Goal: Task Accomplishment & Management: Use online tool/utility

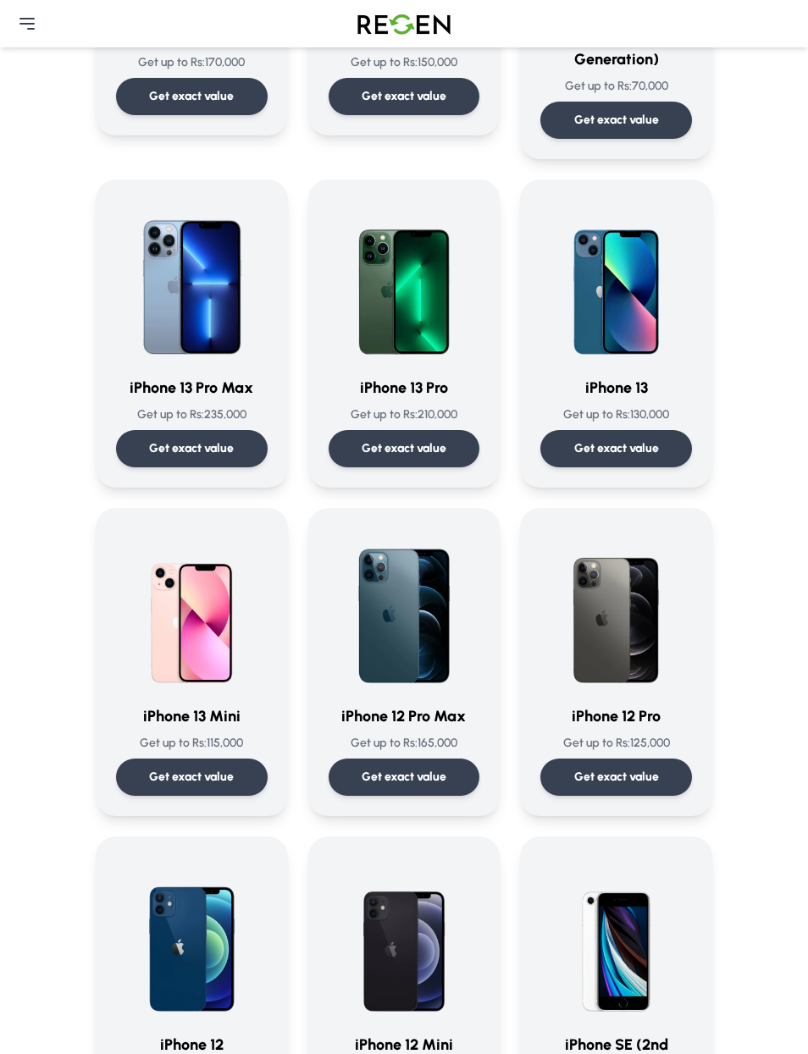
scroll to position [1103, 0]
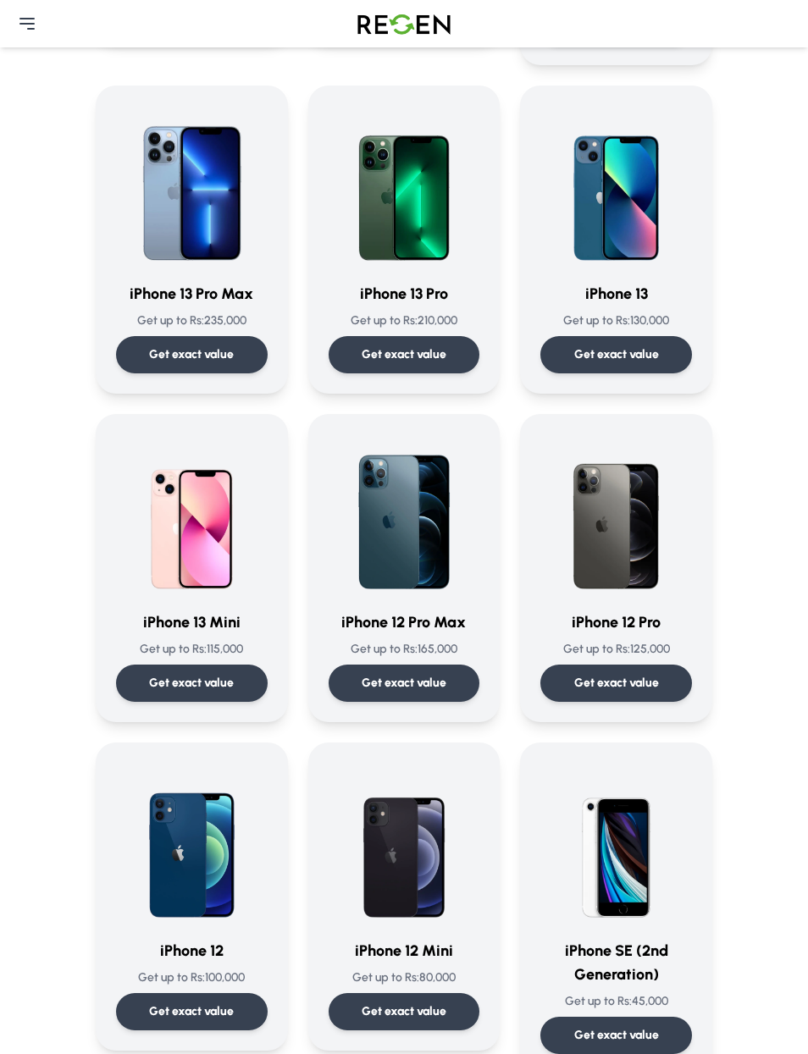
click at [439, 675] on div "Get exact value" at bounding box center [404, 682] width 152 height 37
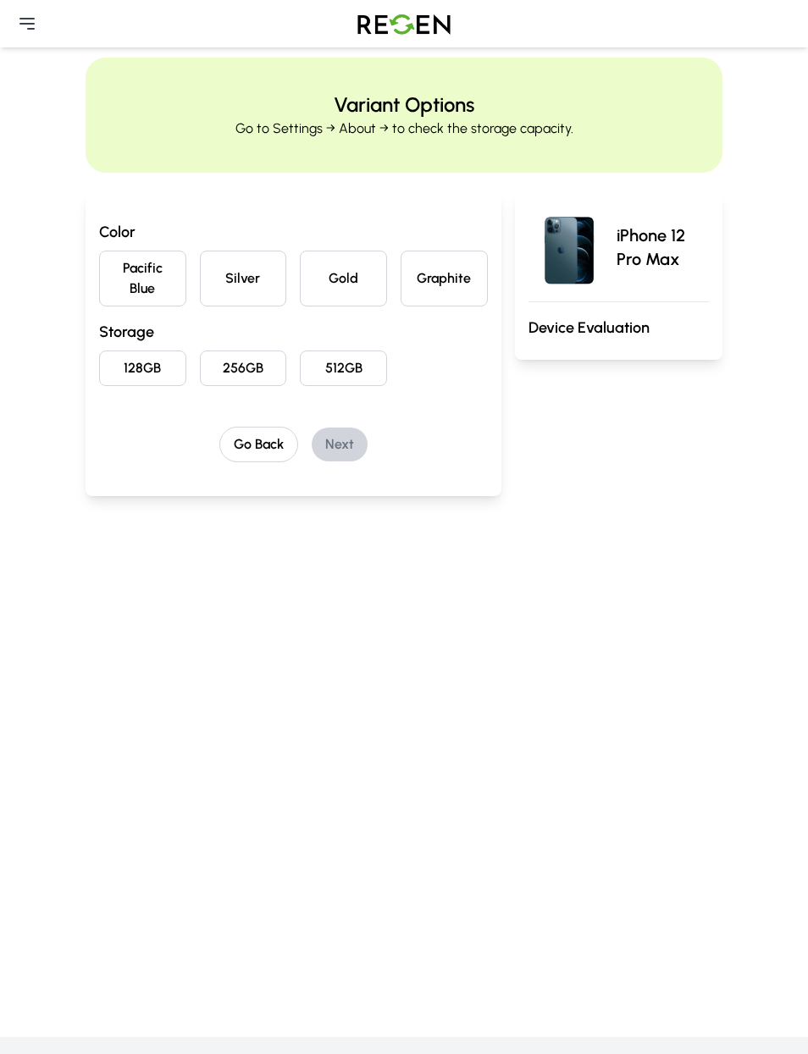
click at [329, 269] on button "Gold" at bounding box center [343, 279] width 87 height 56
click at [245, 364] on button "256GB" at bounding box center [243, 368] width 87 height 36
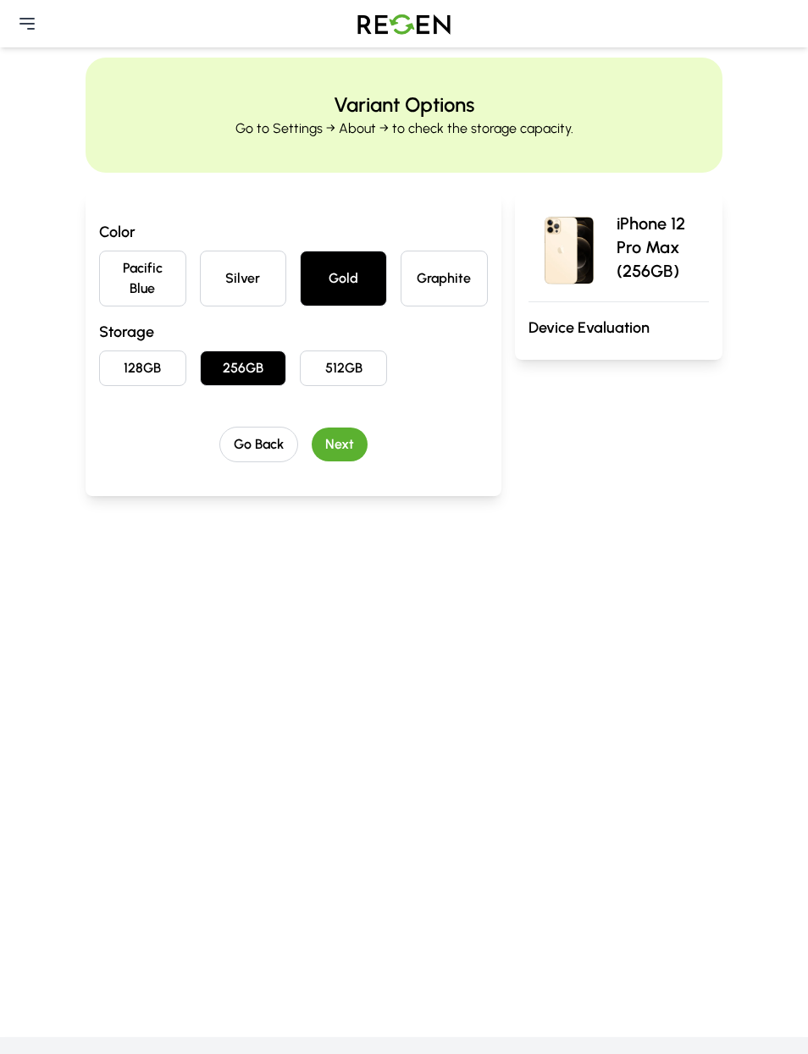
click at [331, 435] on button "Next" at bounding box center [340, 444] width 56 height 34
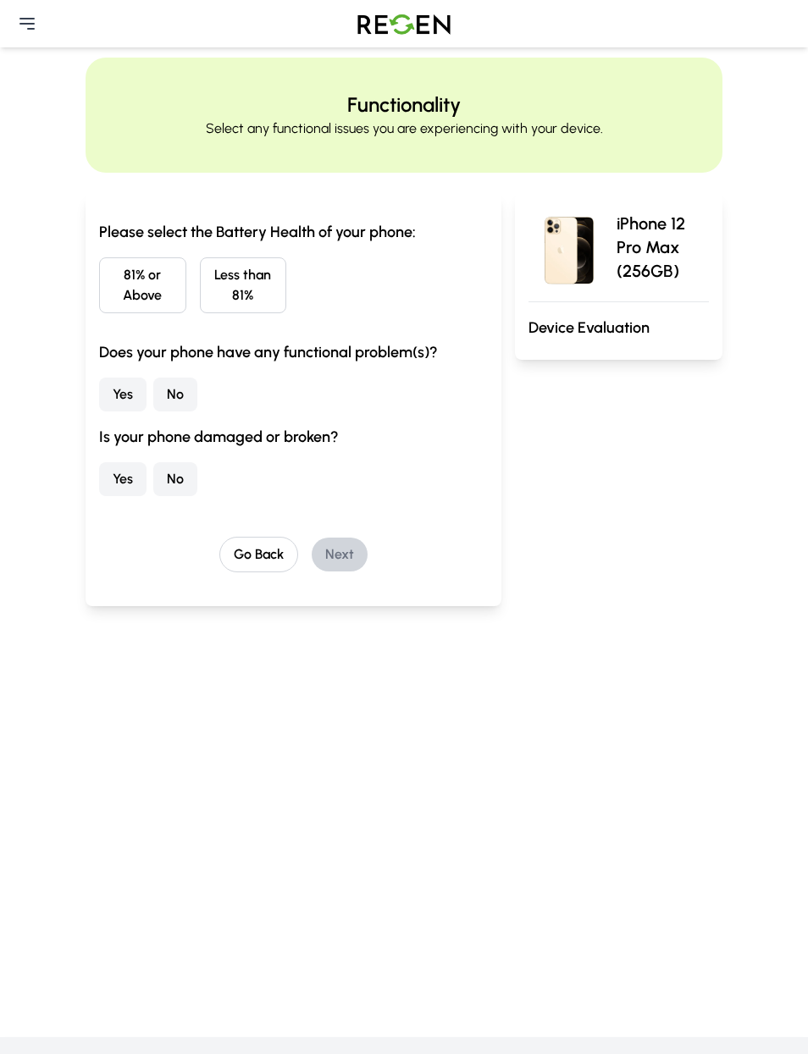
click at [264, 285] on button "Less than 81%" at bounding box center [243, 285] width 87 height 56
click at [178, 394] on button "No" at bounding box center [175, 395] width 44 height 34
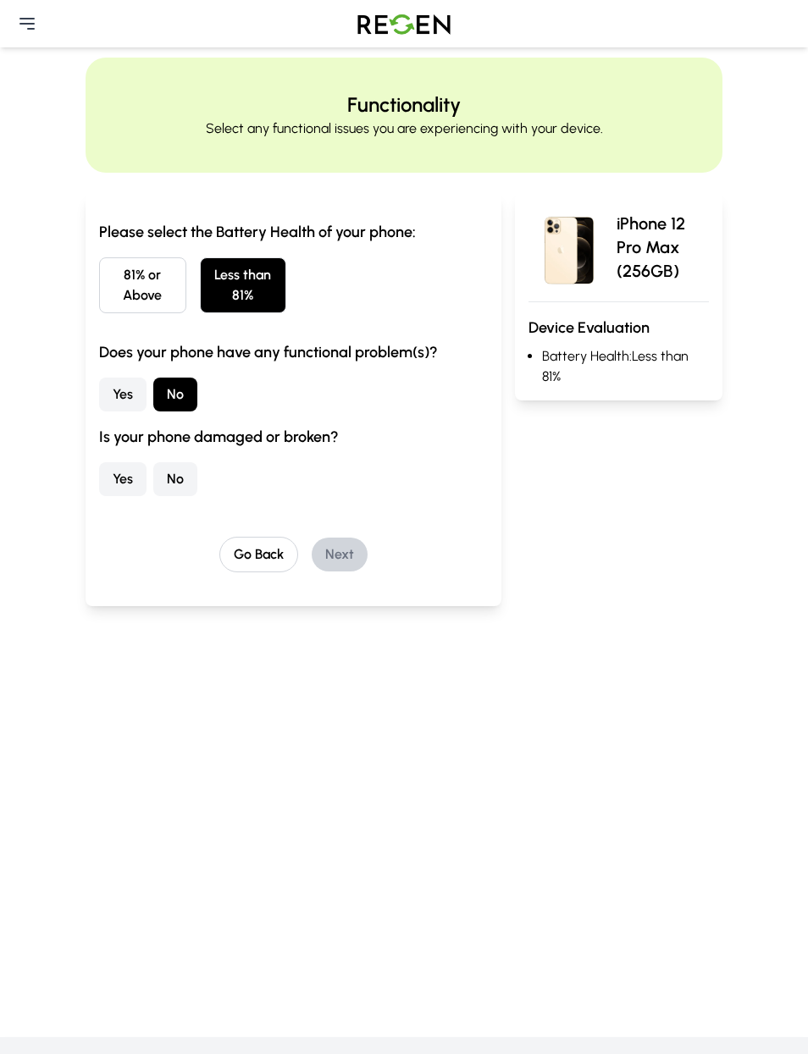
click at [177, 475] on button "No" at bounding box center [175, 479] width 44 height 34
click at [345, 554] on button "Next" at bounding box center [340, 555] width 56 height 34
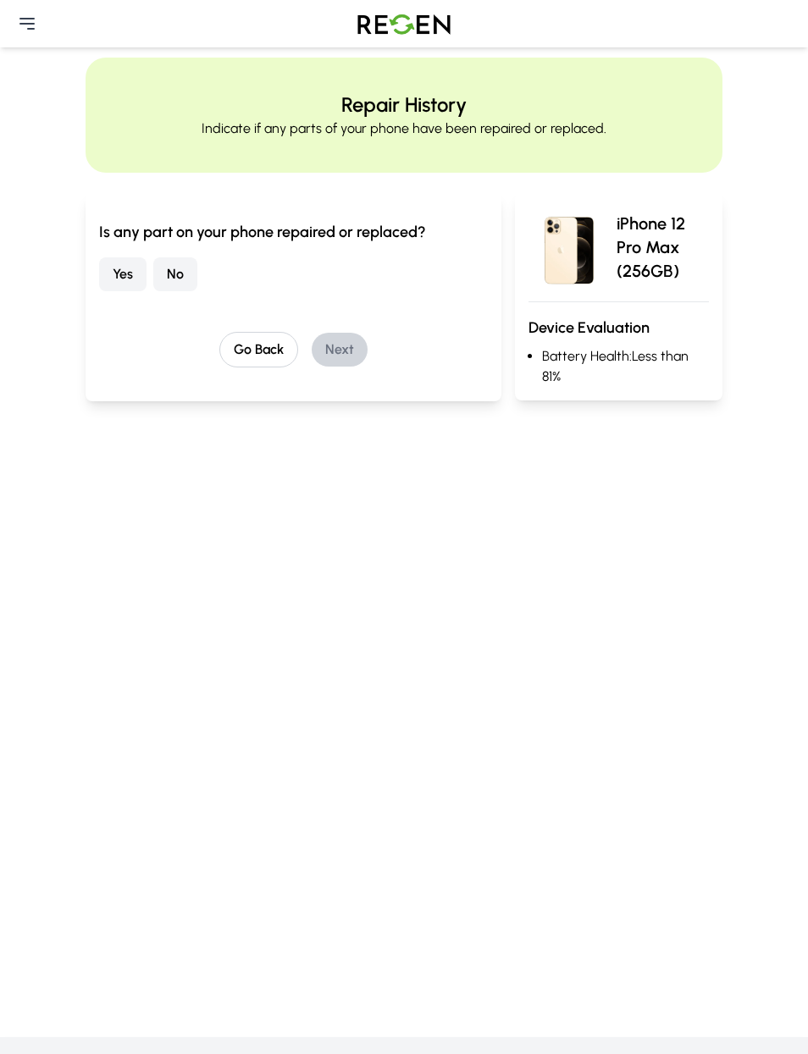
click at [179, 267] on button "No" at bounding box center [175, 274] width 44 height 34
click at [336, 352] on button "Next" at bounding box center [340, 350] width 56 height 34
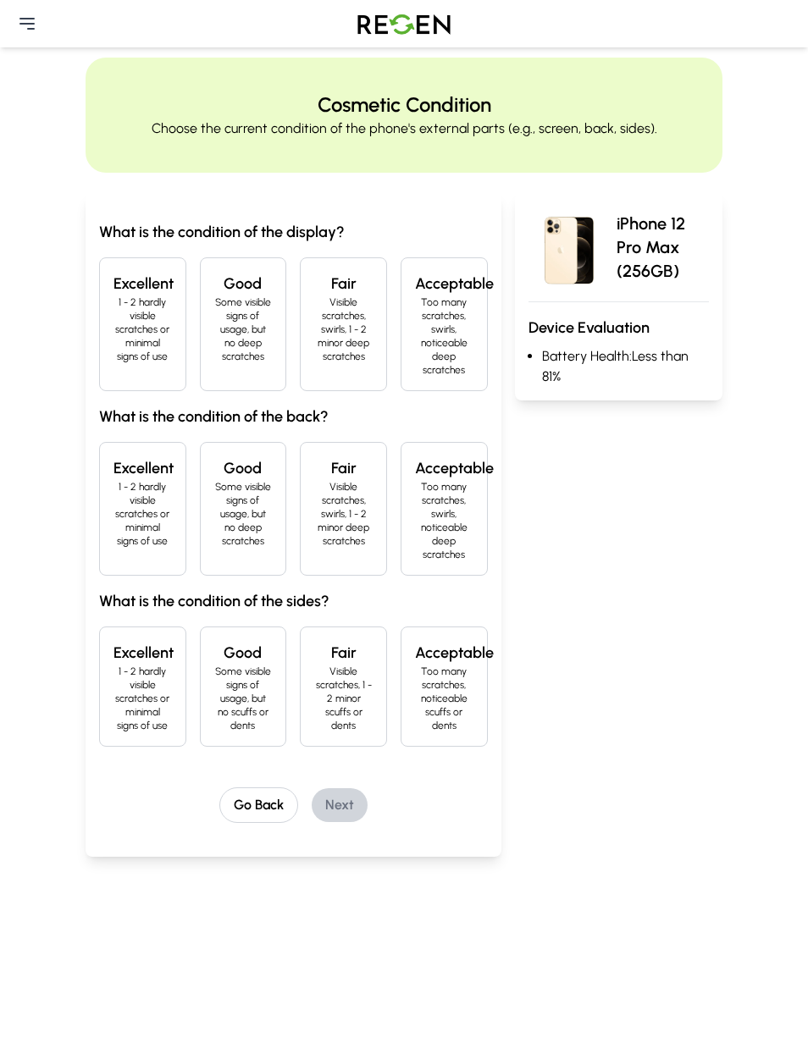
click at [160, 318] on p "1 - 2 hardly visible scratches or minimal signs of use" at bounding box center [142, 329] width 58 height 68
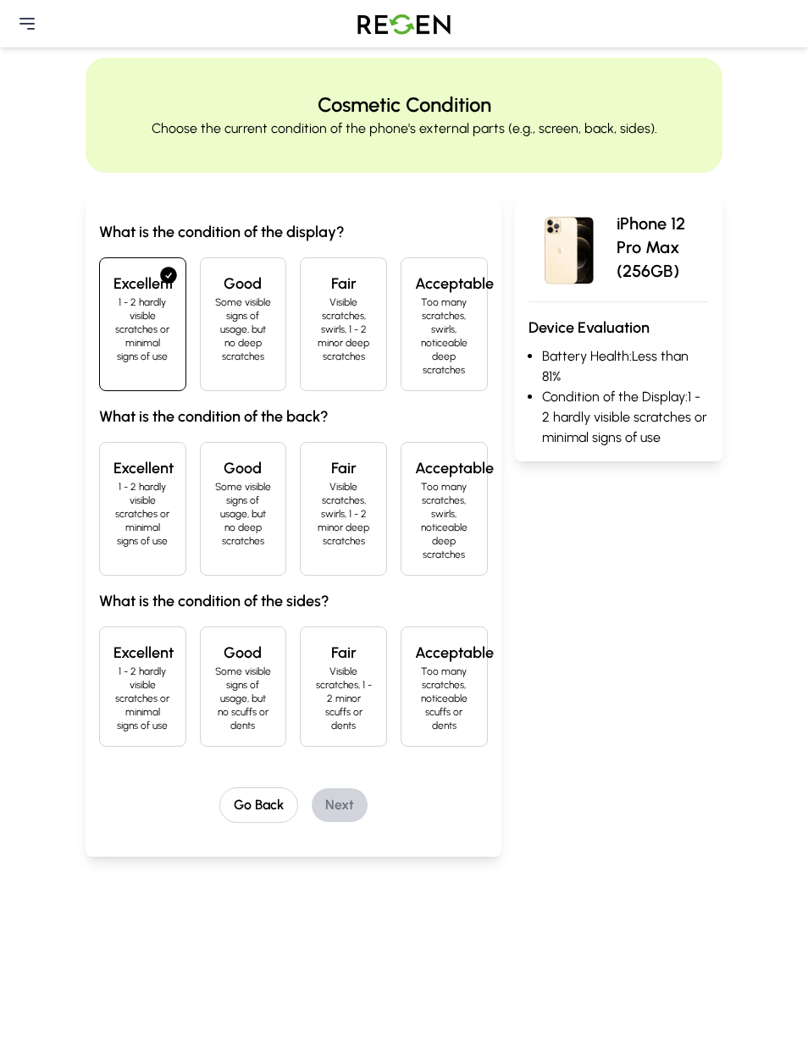
click at [138, 499] on p "1 - 2 hardly visible scratches or minimal signs of use" at bounding box center [142, 514] width 58 height 68
click at [143, 677] on p "1 - 2 hardly visible scratches or minimal signs of use" at bounding box center [142, 698] width 58 height 68
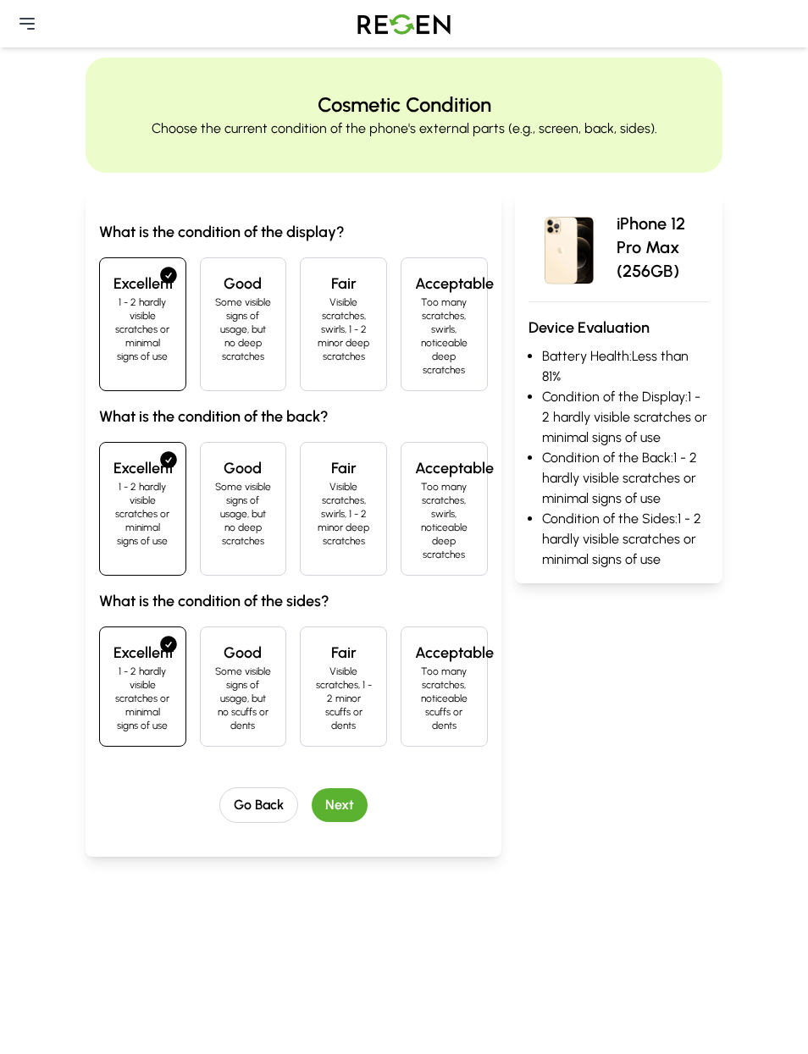
click at [340, 819] on button "Next" at bounding box center [340, 805] width 56 height 34
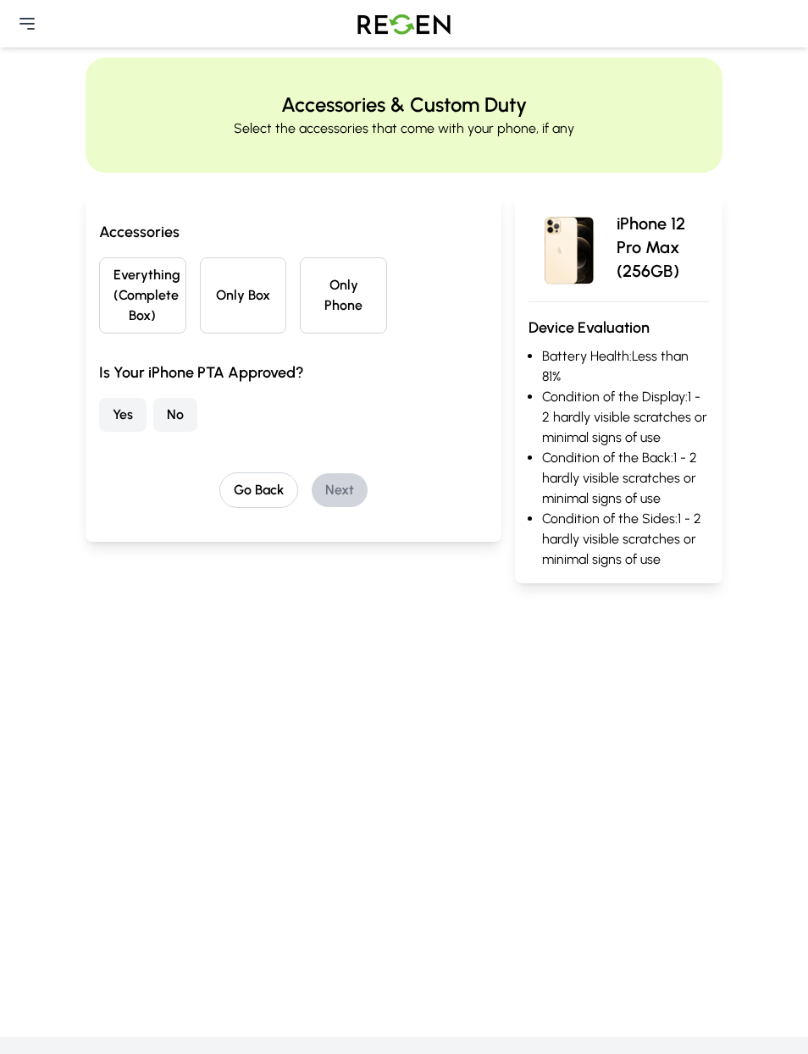
click at [246, 303] on button "Only Box" at bounding box center [243, 295] width 87 height 76
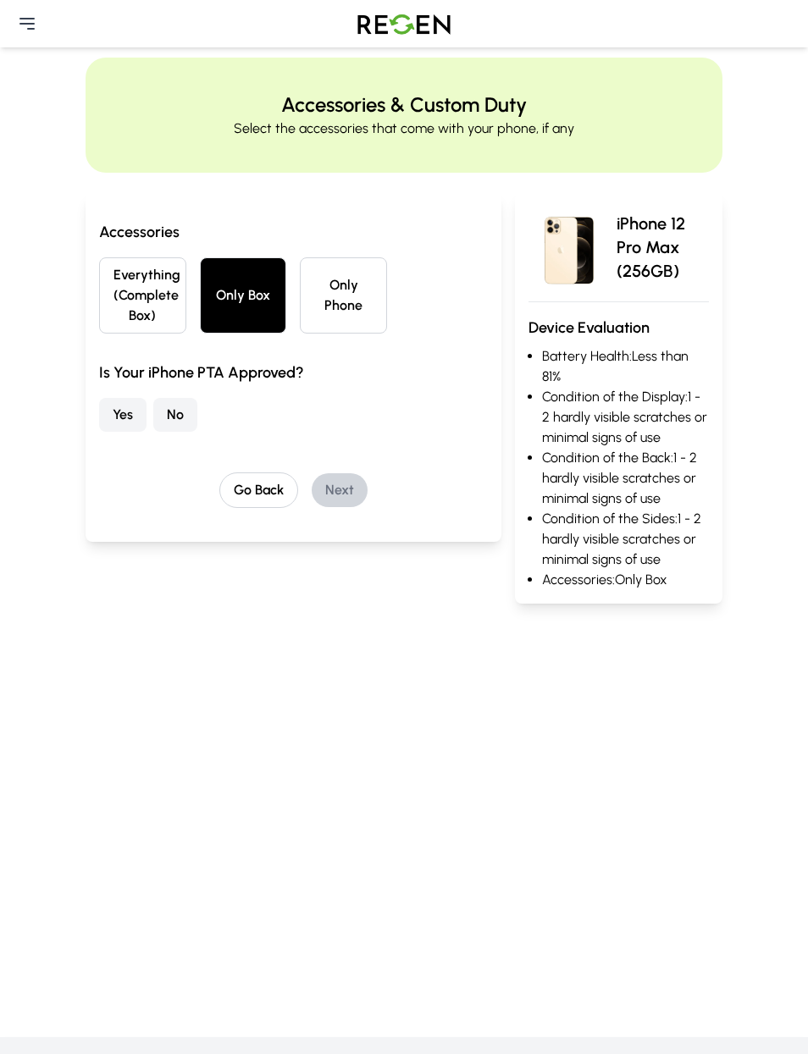
click at [122, 411] on button "Yes" at bounding box center [122, 415] width 47 height 34
click at [350, 488] on button "Next" at bounding box center [340, 490] width 56 height 34
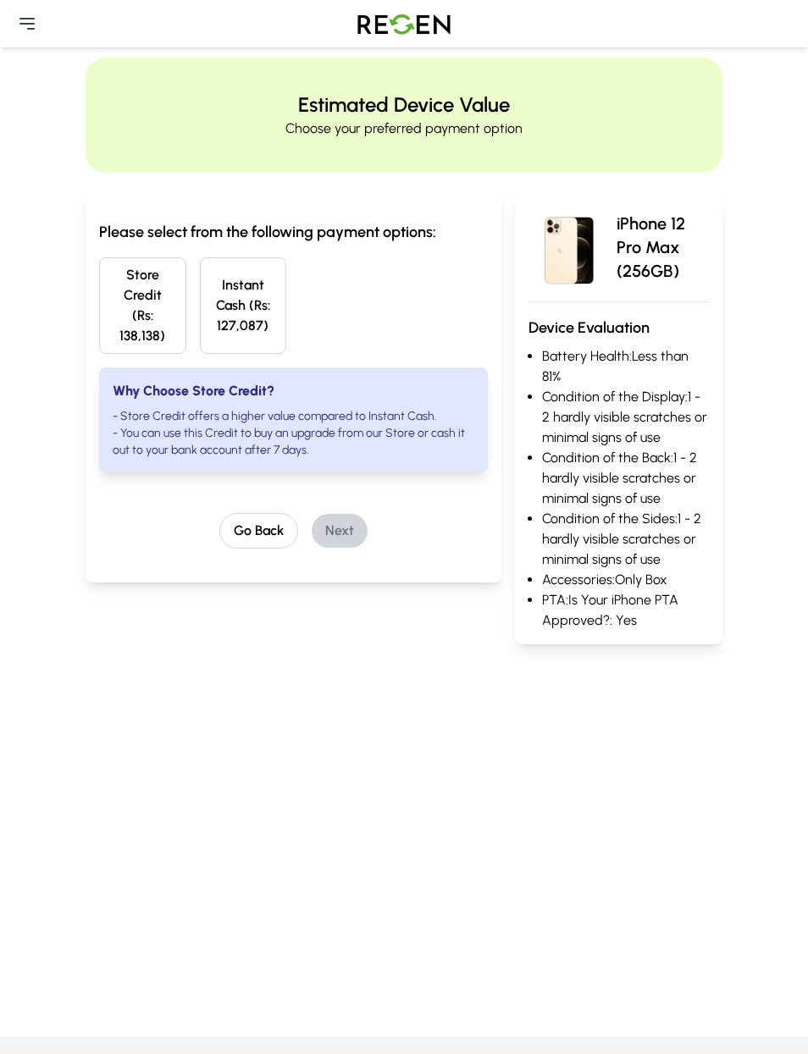
click at [267, 518] on button "Go Back" at bounding box center [258, 531] width 79 height 36
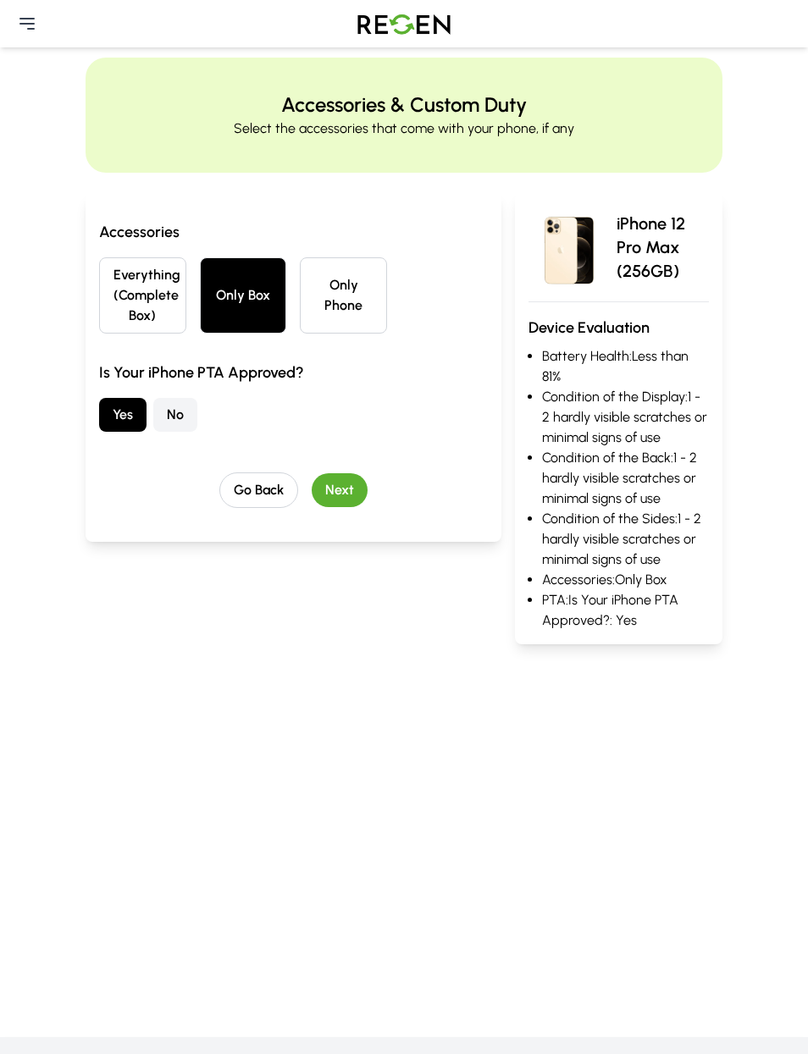
click at [270, 489] on button "Go Back" at bounding box center [258, 490] width 79 height 36
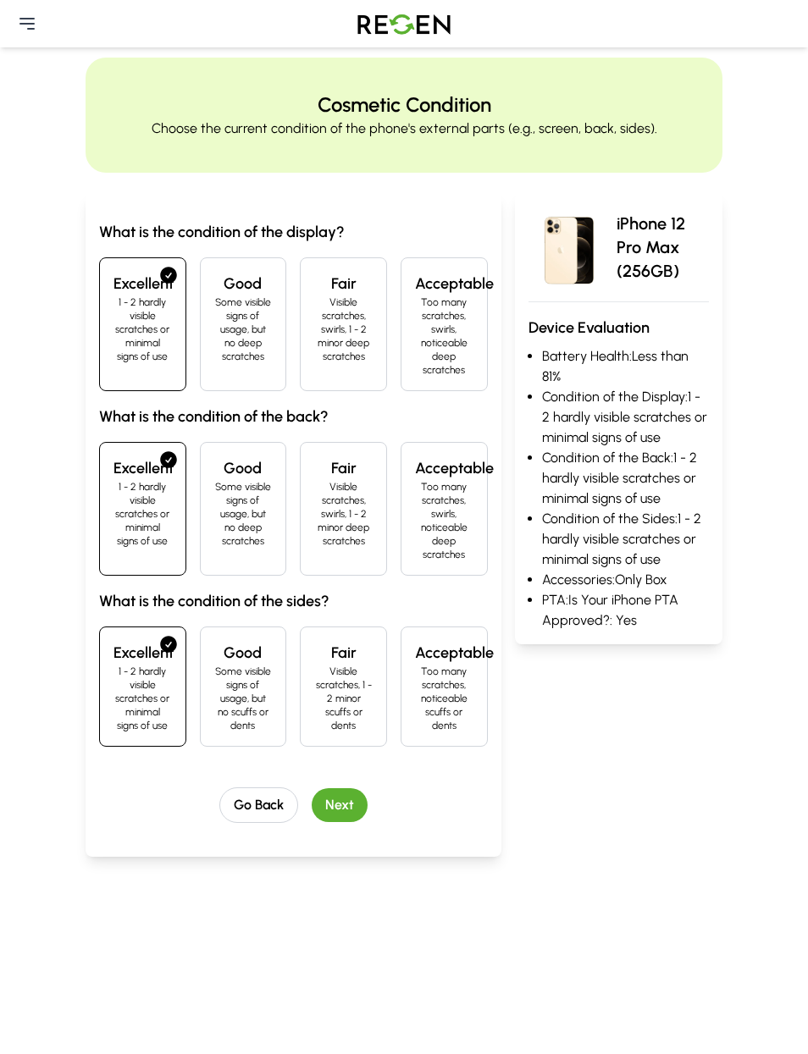
click at [262, 518] on p "Some visible signs of usage, but no deep scratches" at bounding box center [243, 514] width 58 height 68
click at [256, 353] on p "Some visible signs of usage, but no deep scratches" at bounding box center [243, 329] width 58 height 68
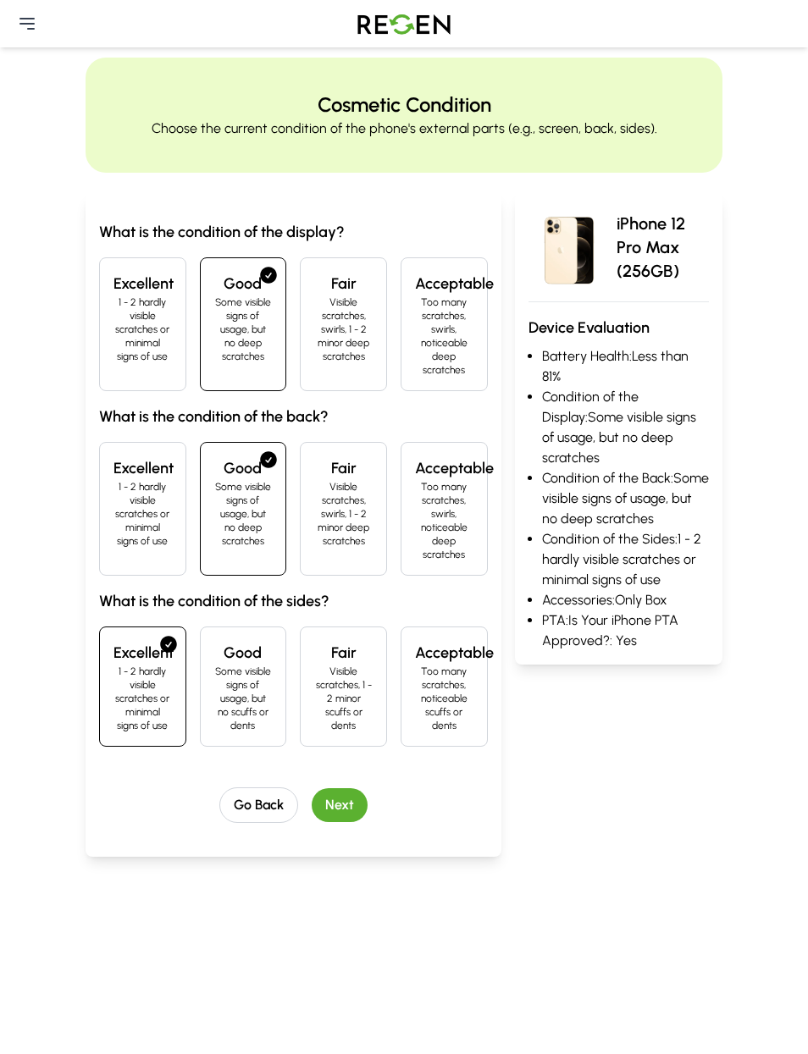
click at [265, 697] on p "Some visible signs of usage, but no scuffs or dents" at bounding box center [243, 698] width 58 height 68
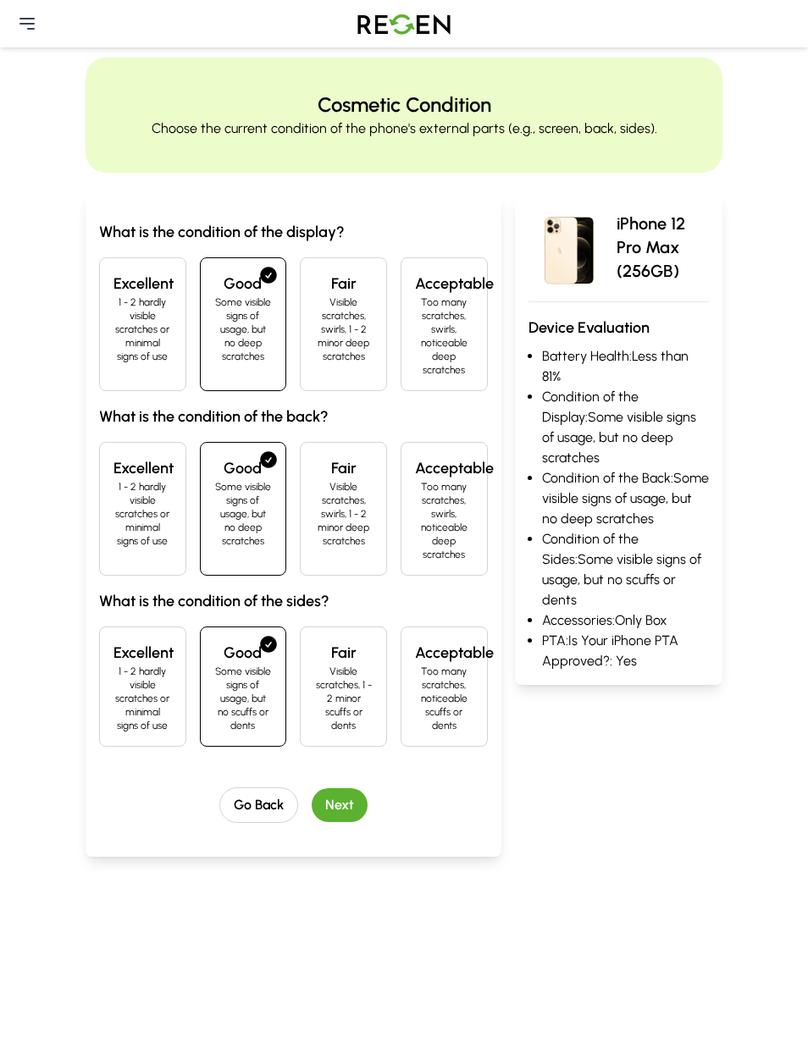
click at [342, 802] on button "Next" at bounding box center [340, 805] width 56 height 34
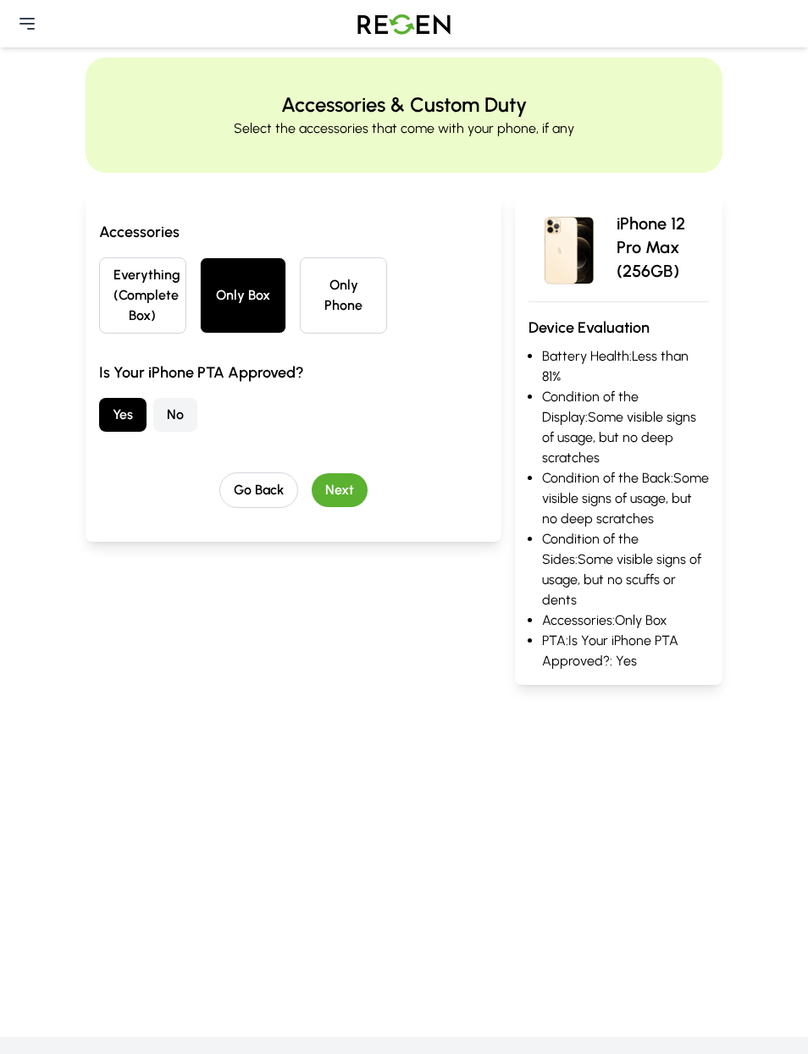
click at [348, 493] on button "Next" at bounding box center [340, 490] width 56 height 34
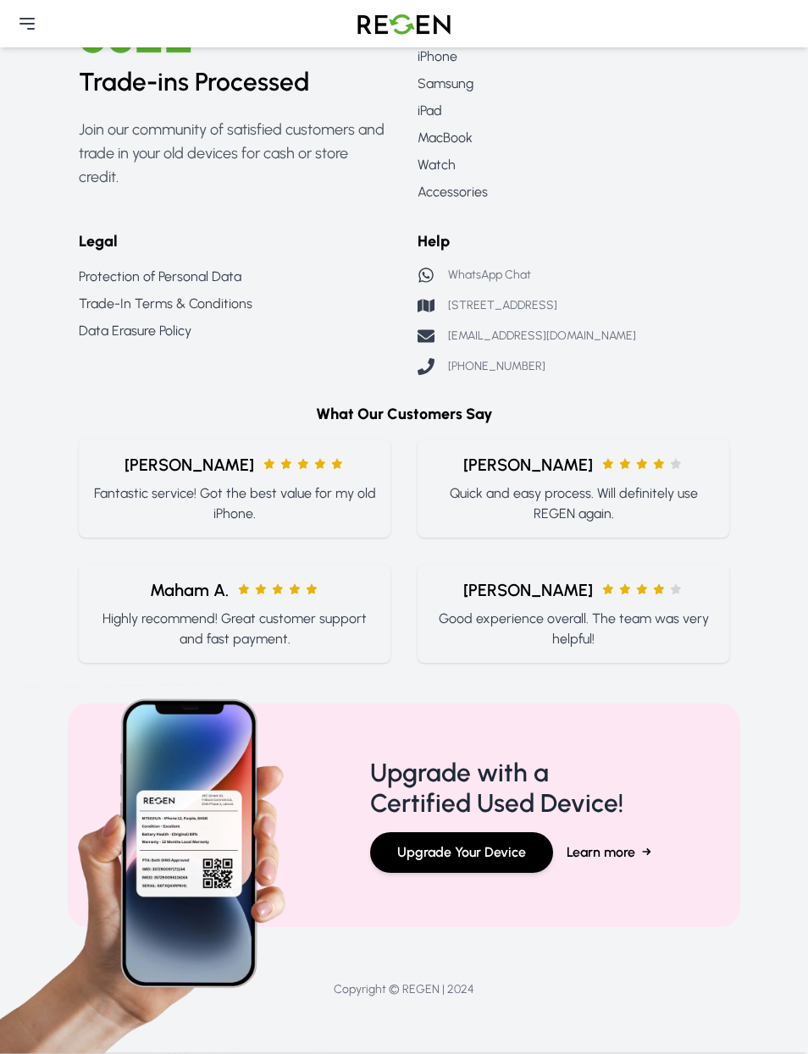
scroll to position [1082, 0]
